Goal: Check status

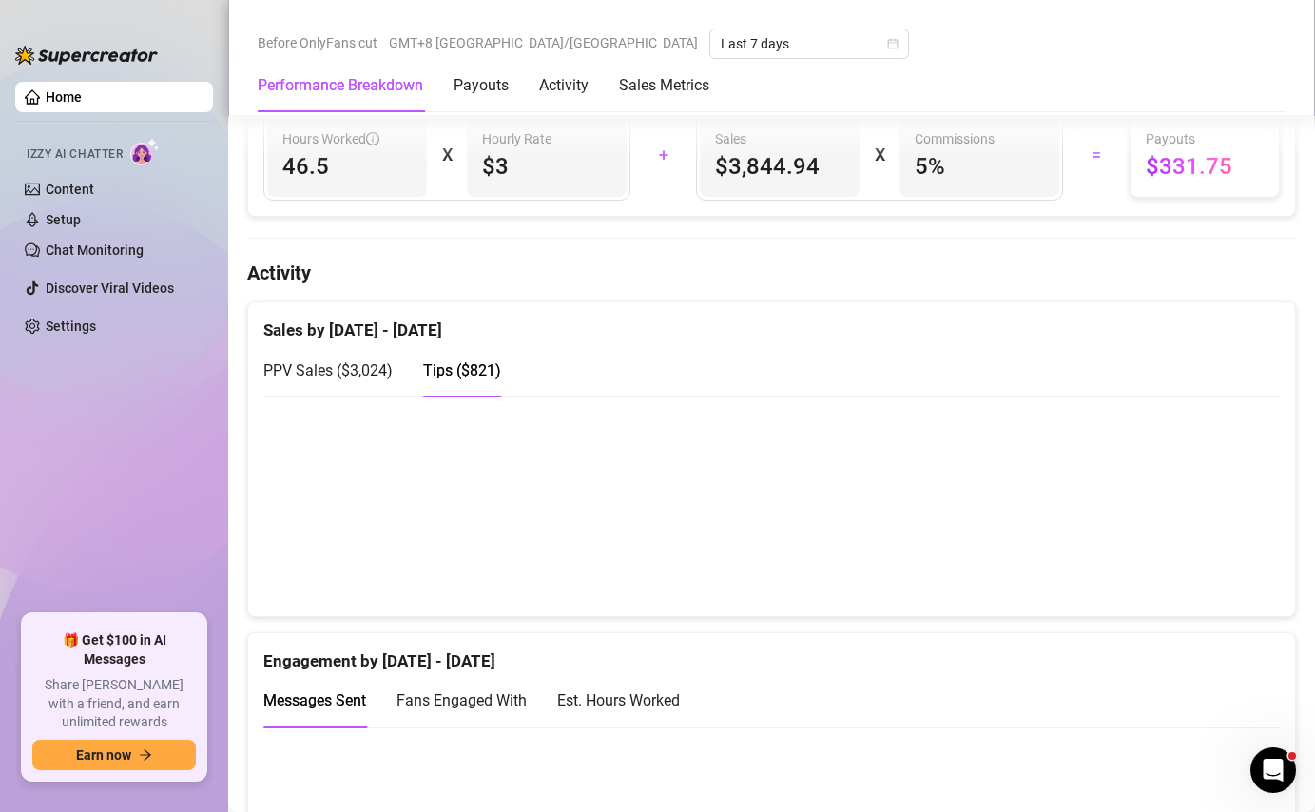
scroll to position [899, 0]
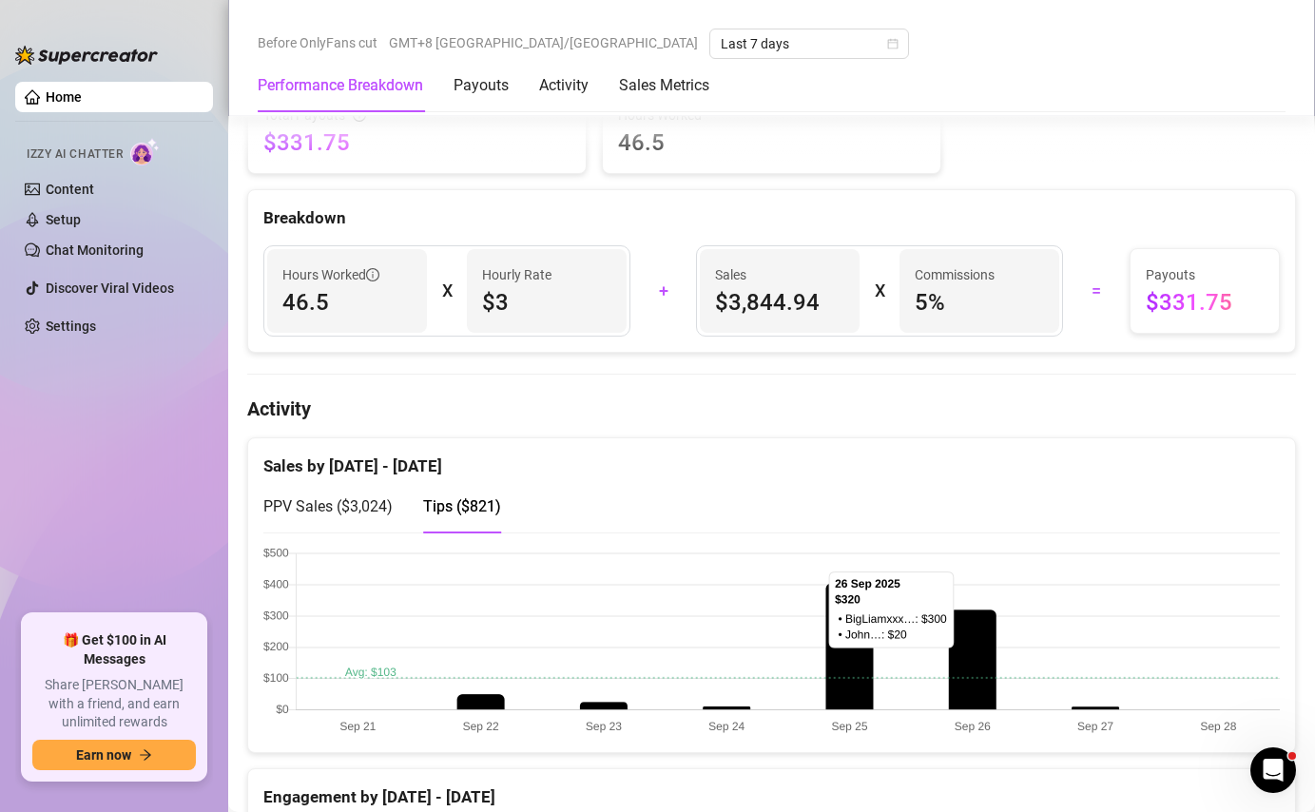
click at [374, 513] on span "PPV Sales ( $3,024 )" at bounding box center [327, 506] width 129 height 18
click at [466, 527] on div "Tips ( $821 )" at bounding box center [462, 506] width 78 height 54
click at [373, 515] on span "PPV Sales ( $3,024 )" at bounding box center [327, 506] width 129 height 18
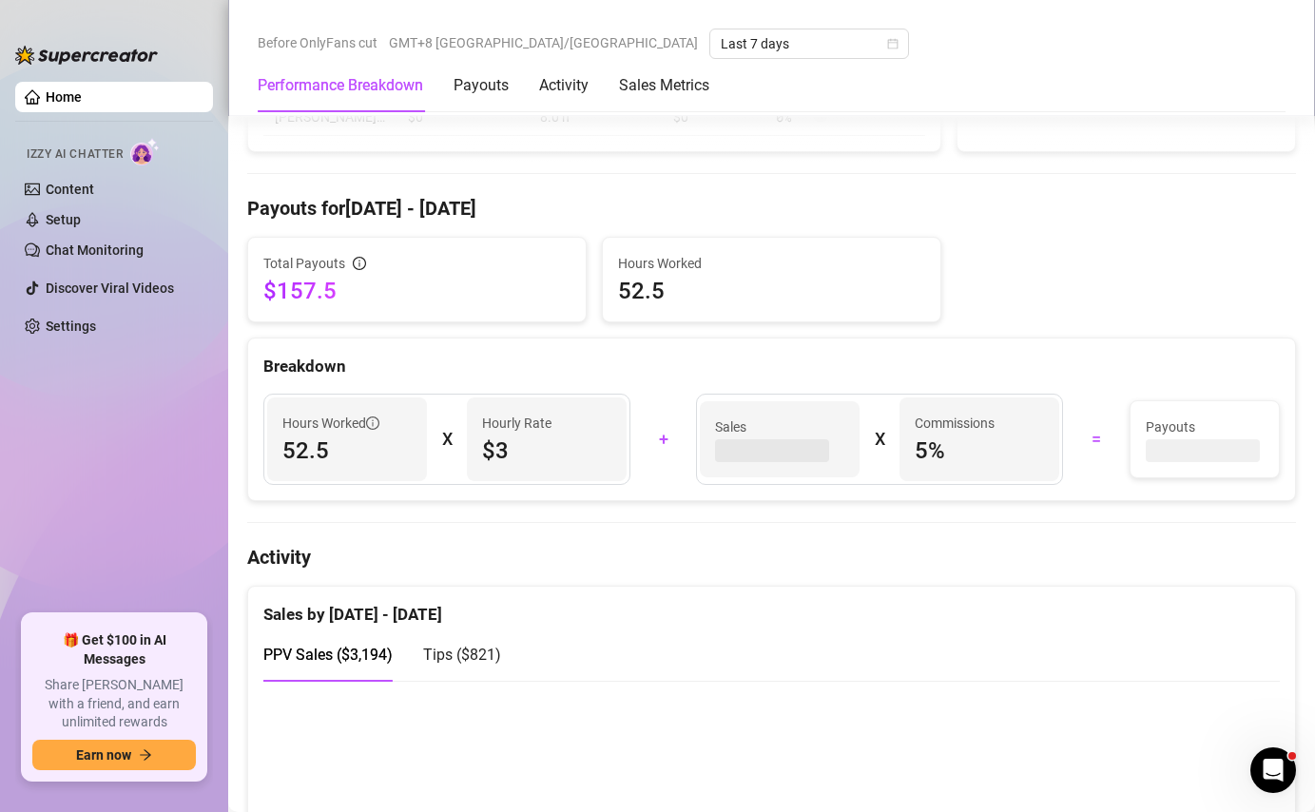
scroll to position [690, 0]
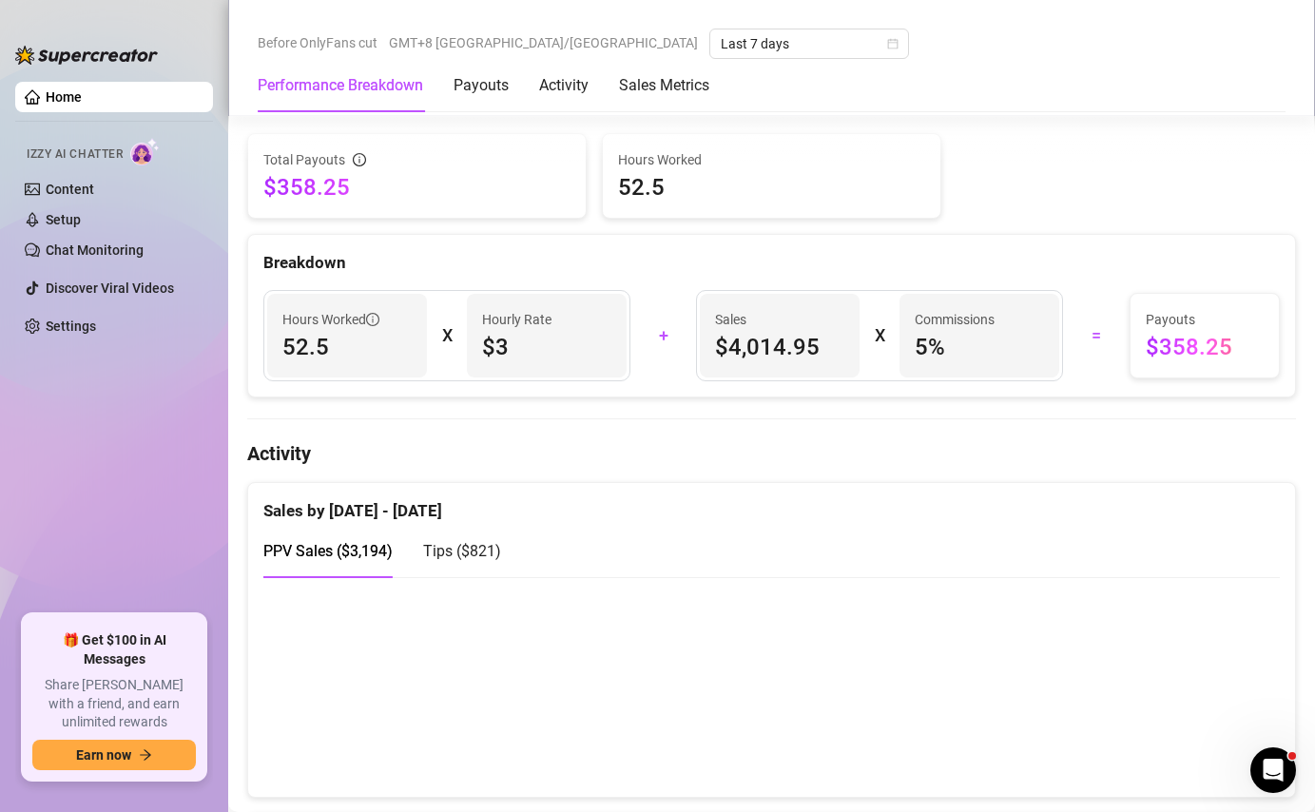
click at [495, 562] on div "Tips ( $821 )" at bounding box center [462, 551] width 78 height 24
click at [360, 552] on span "PPV Sales ( $3,194 )" at bounding box center [327, 551] width 129 height 18
click at [436, 560] on span "Tips ( $821 )" at bounding box center [462, 551] width 78 height 18
click at [386, 553] on span "PPV Sales ( $3,194 )" at bounding box center [327, 551] width 129 height 18
